Goal: Check status: Check status

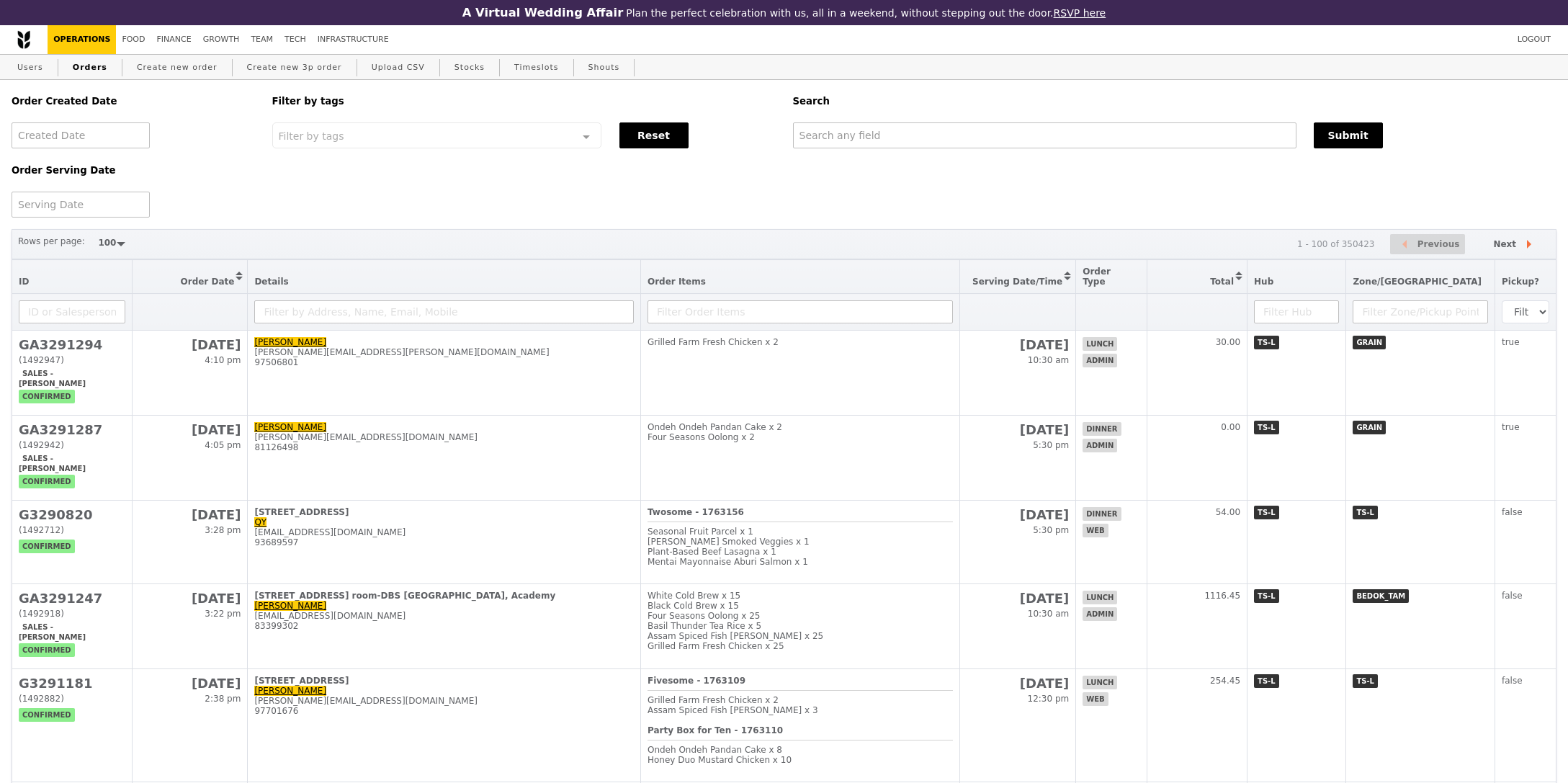
select select "100"
click at [1005, 151] on div "Order Created Date Order Serving Date Filter by tags Filter by tags Meal_Plan W…" at bounding box center [783, 149] width 1562 height 138
click at [1012, 139] on input "text" at bounding box center [1043, 136] width 503 height 26
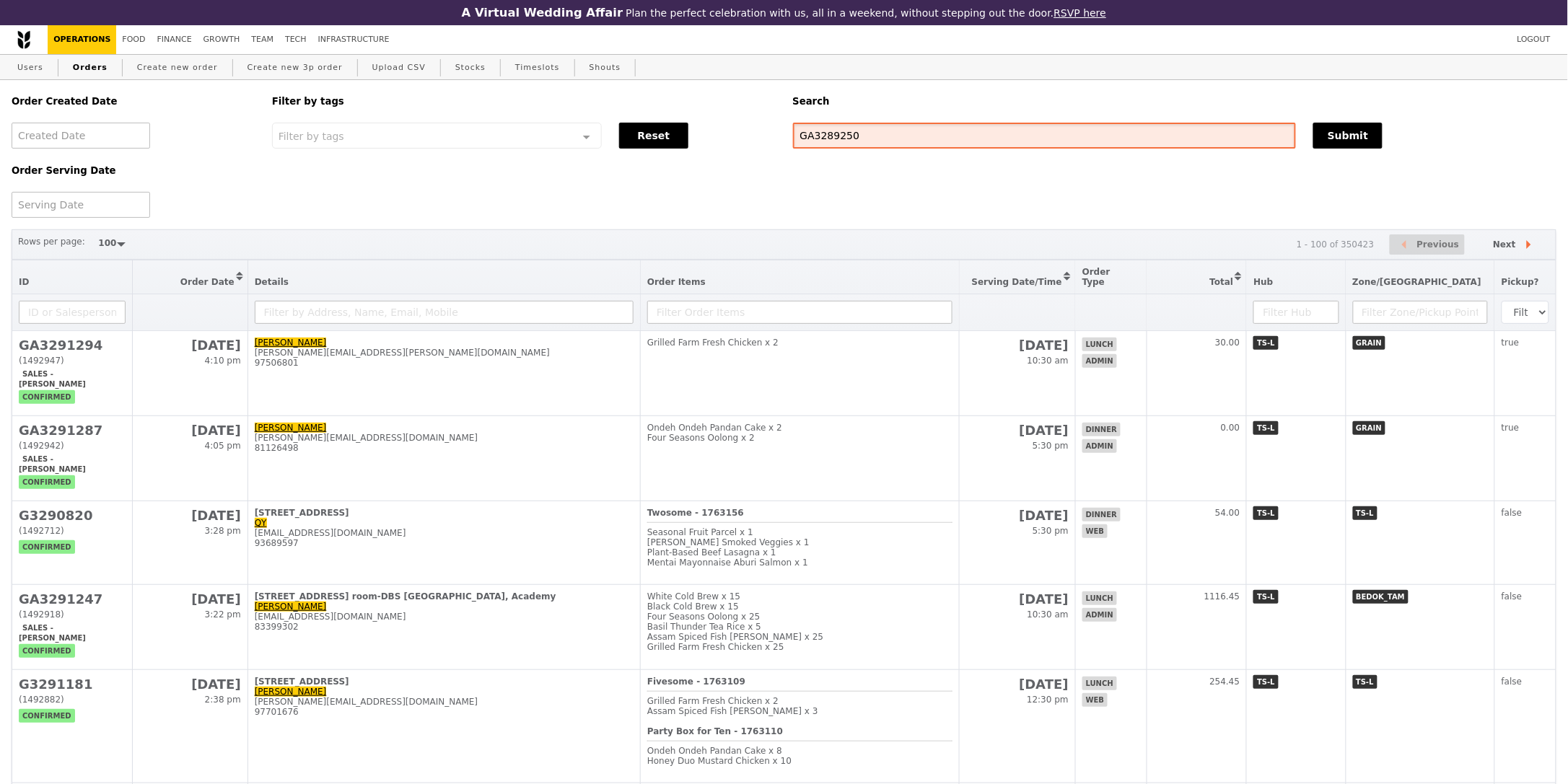
type input "GA3289250"
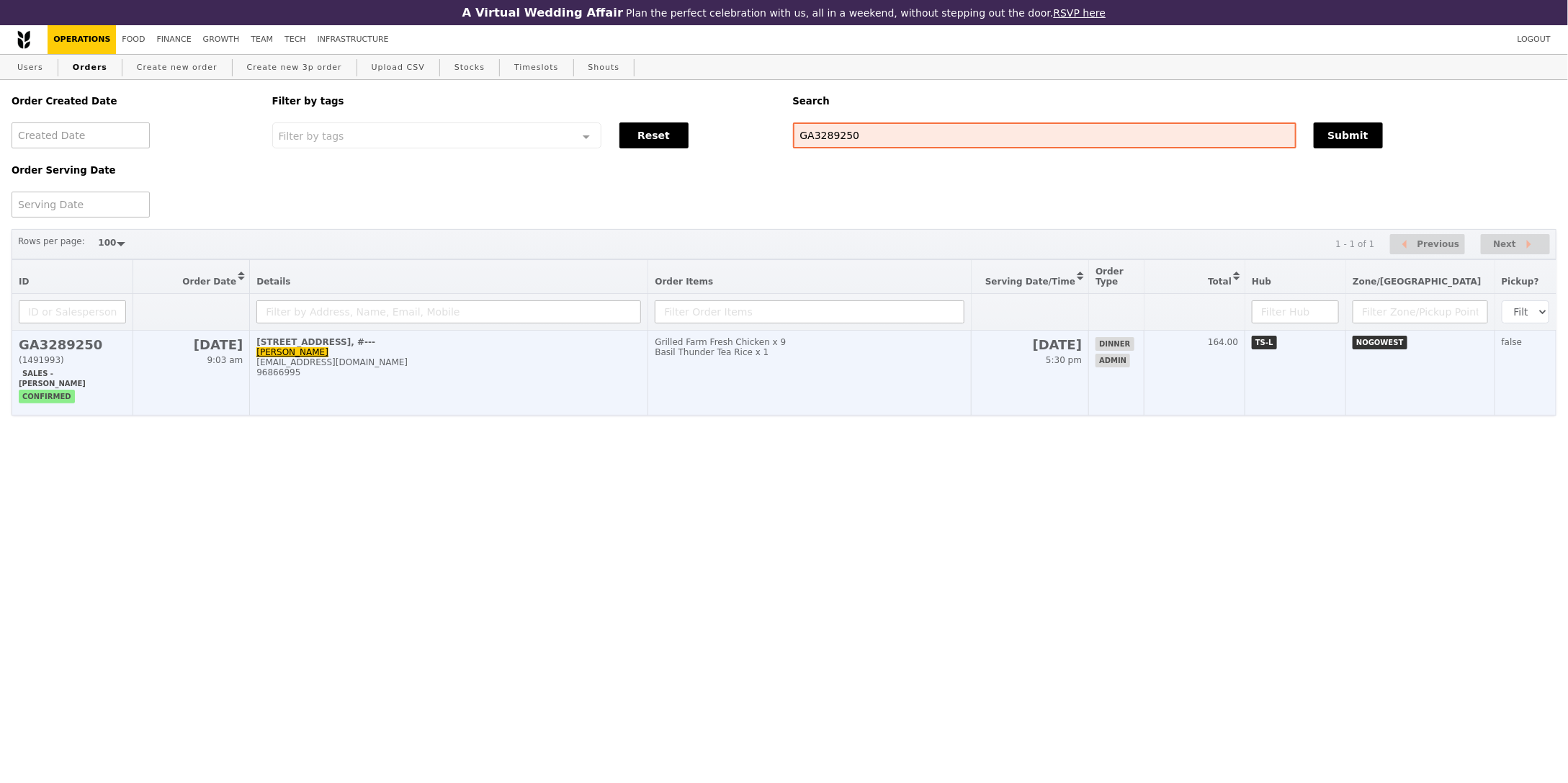
click at [459, 395] on td "[STREET_ADDRESS] Lim [PERSON_NAME][EMAIL_ADDRESS][DOMAIN_NAME] 96866995" at bounding box center [449, 374] width 398 height 85
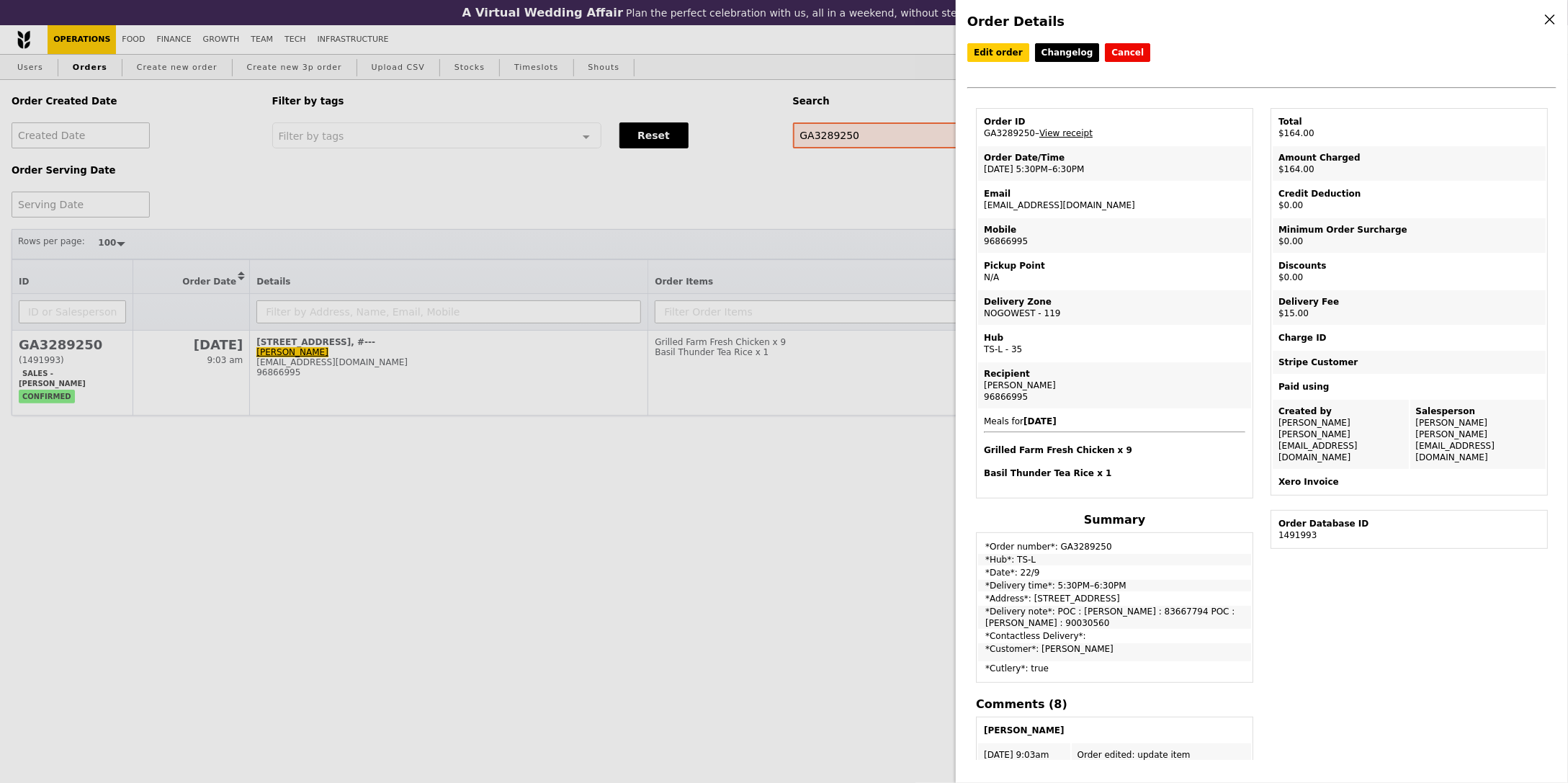
click at [1003, 131] on td "Order ID GA3289250 – View receipt" at bounding box center [1114, 128] width 273 height 35
copy td "GA3289250"
click at [1103, 235] on td "Mobile 96866995" at bounding box center [1114, 236] width 273 height 35
drag, startPoint x: 1080, startPoint y: 580, endPoint x: 1129, endPoint y: 576, distance: 49.2
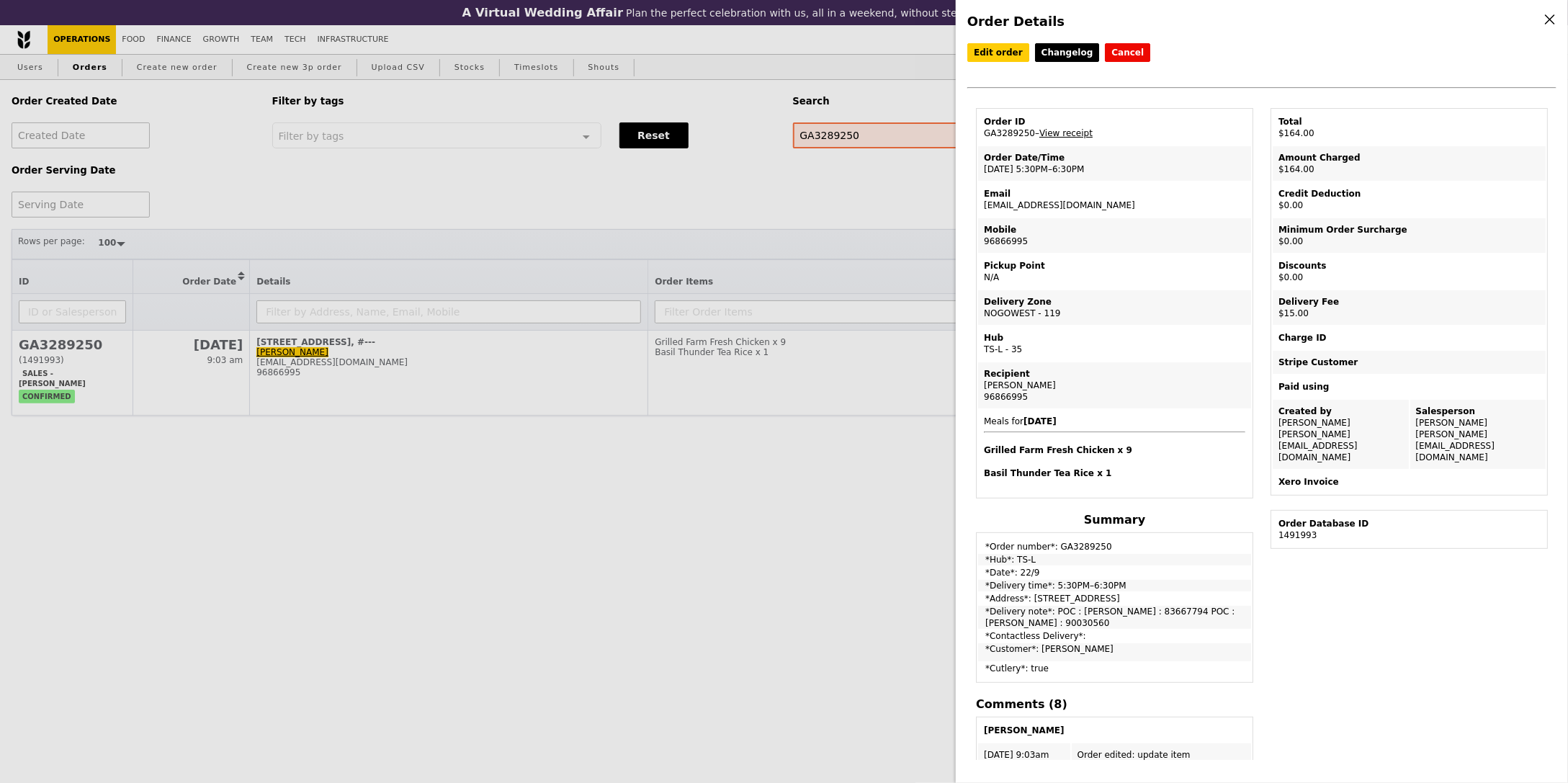
click at [1129, 576] on tbody "*Order number*: GA3289250 *Hub*: TS-L *Date*: 22/9 *Delivery time*: 5:30PM–6:30…" at bounding box center [1114, 608] width 273 height 146
